Goal: Information Seeking & Learning: Compare options

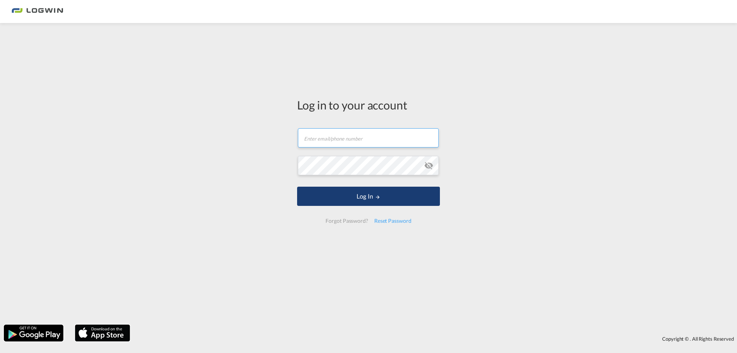
type input "[PERSON_NAME][EMAIL_ADDRESS][DOMAIN_NAME]"
click at [376, 195] on md-icon "LOGIN" at bounding box center [377, 196] width 5 height 5
